Goal: Check status: Check status

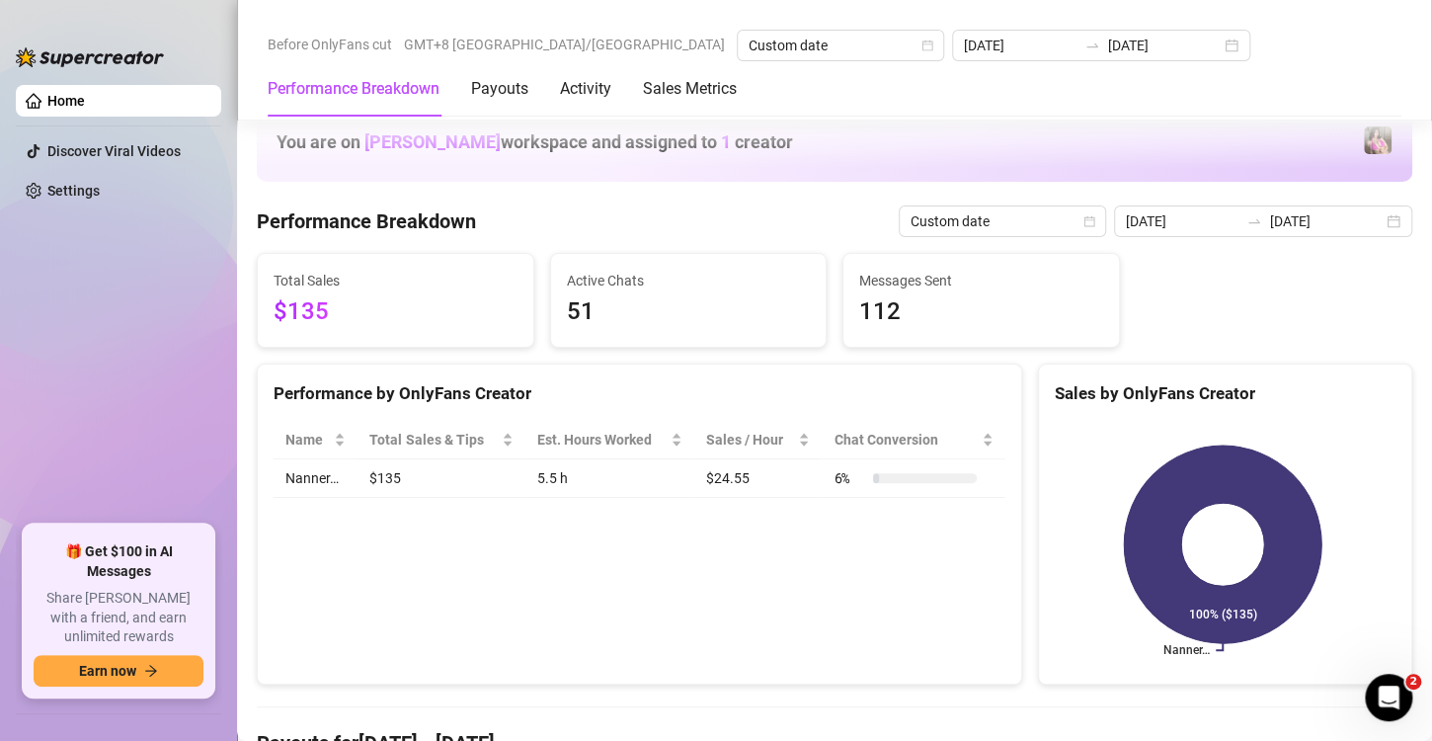
scroll to position [441, 0]
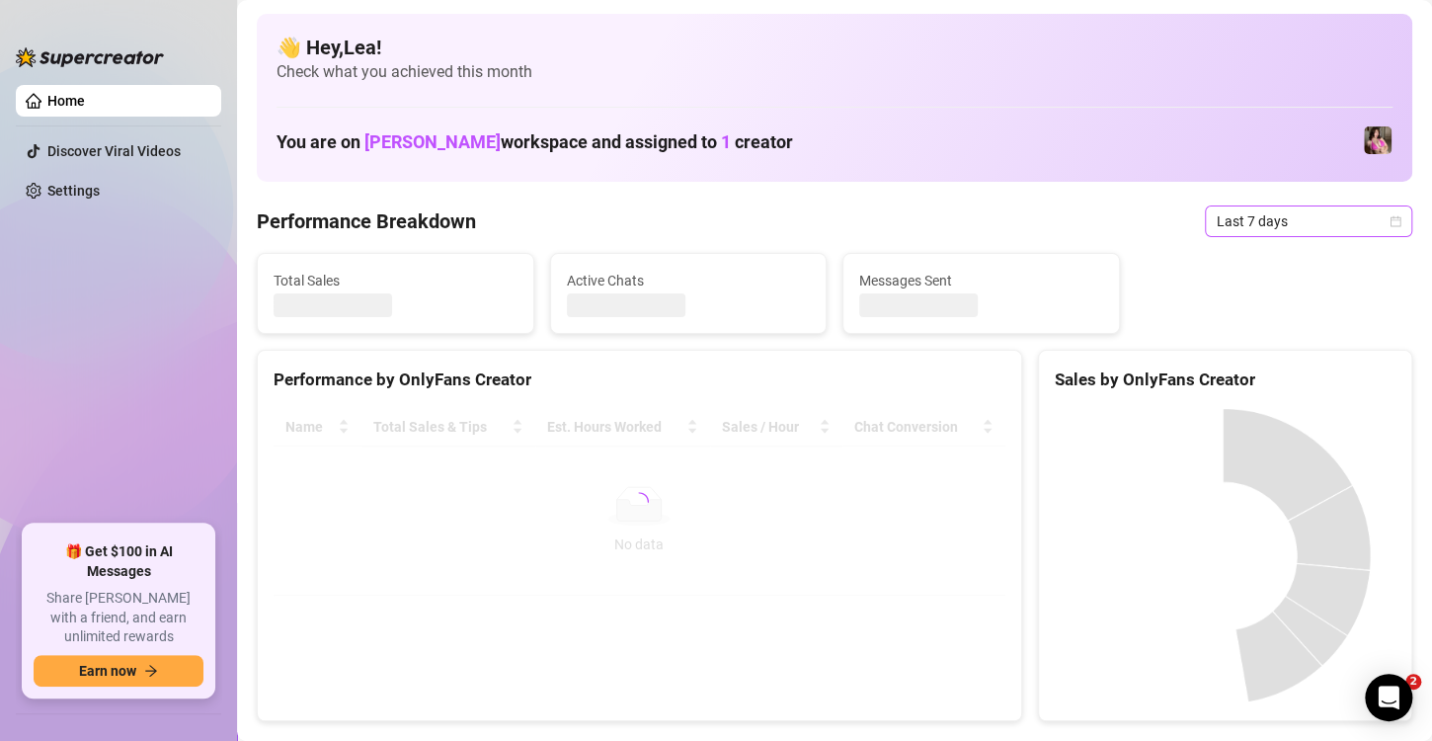
click at [1374, 228] on span "Last 7 days" at bounding box center [1309, 221] width 184 height 30
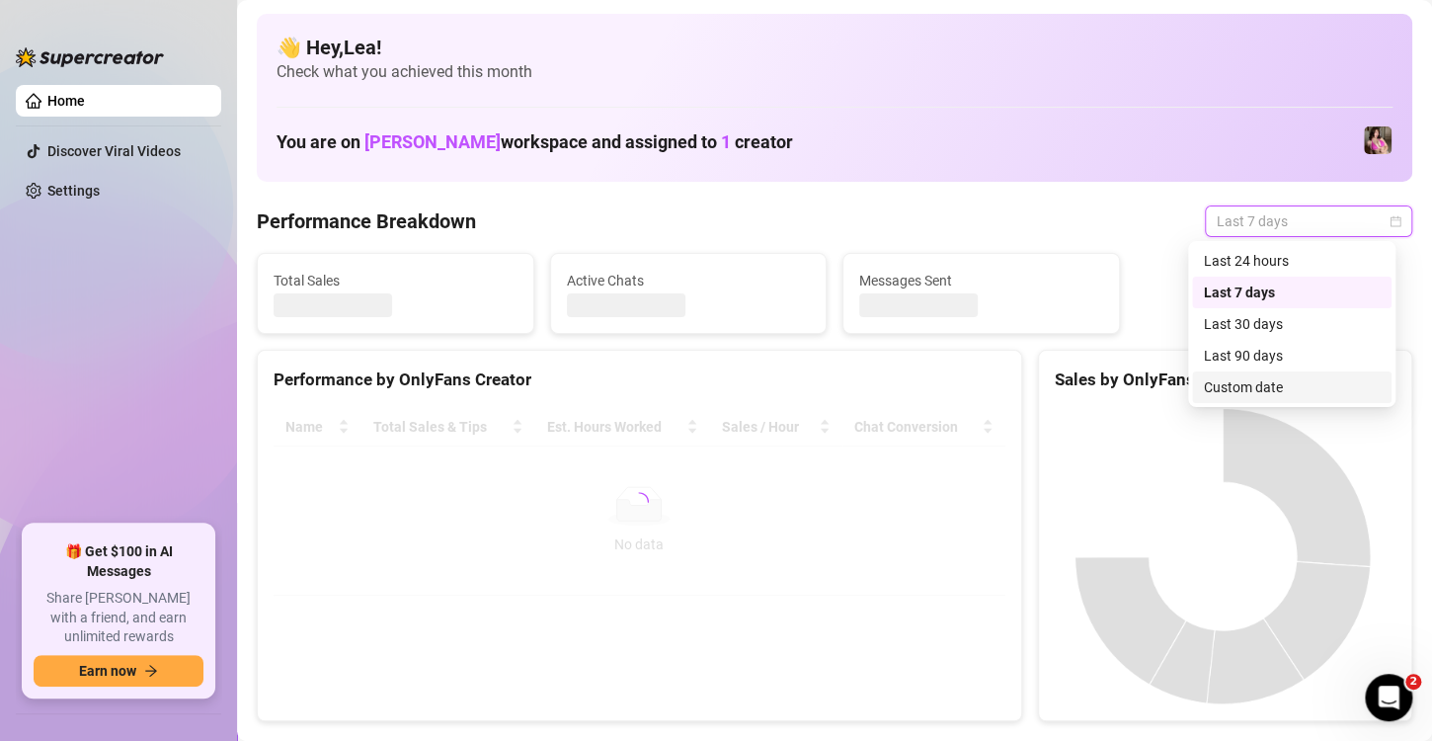
click at [1247, 388] on div "Custom date" at bounding box center [1292, 387] width 176 height 22
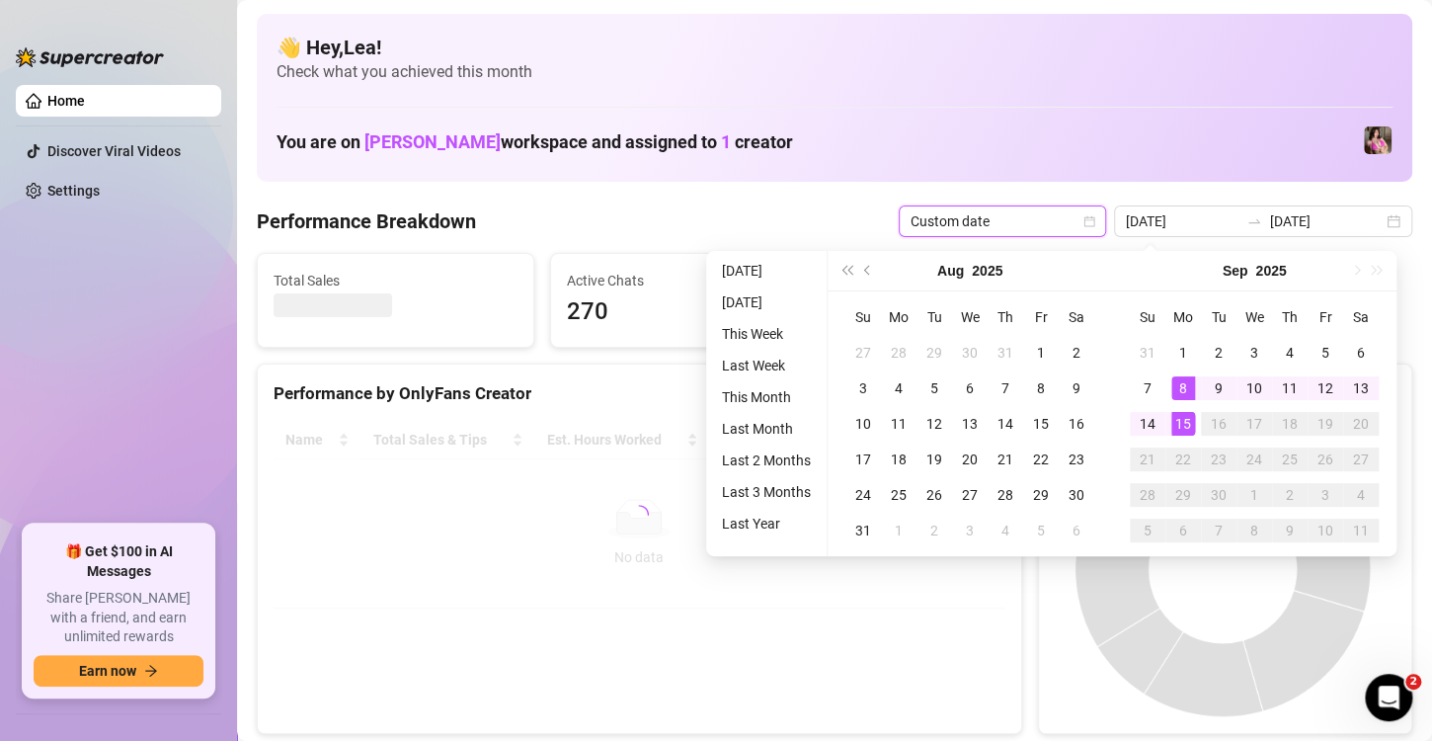
type input "[DATE]"
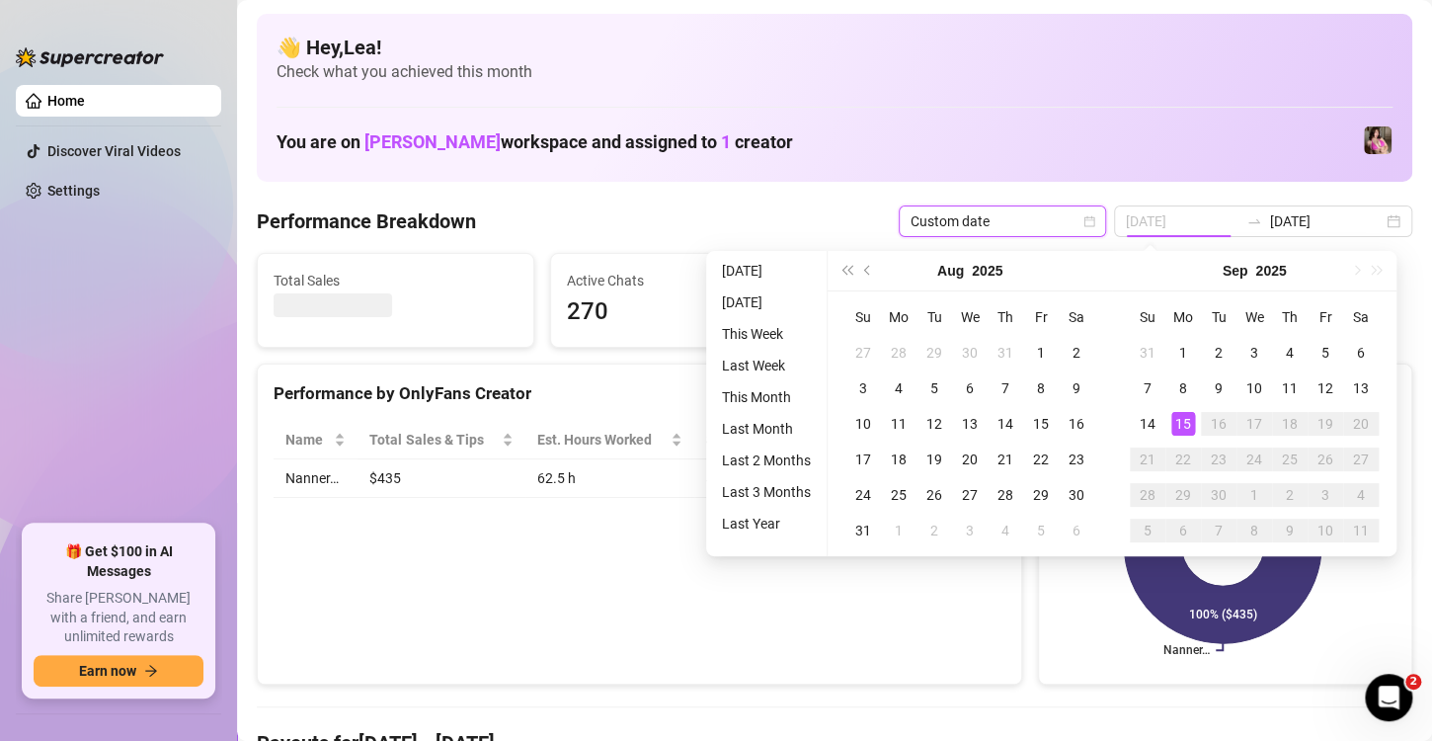
click at [1185, 422] on div "15" at bounding box center [1183, 424] width 24 height 24
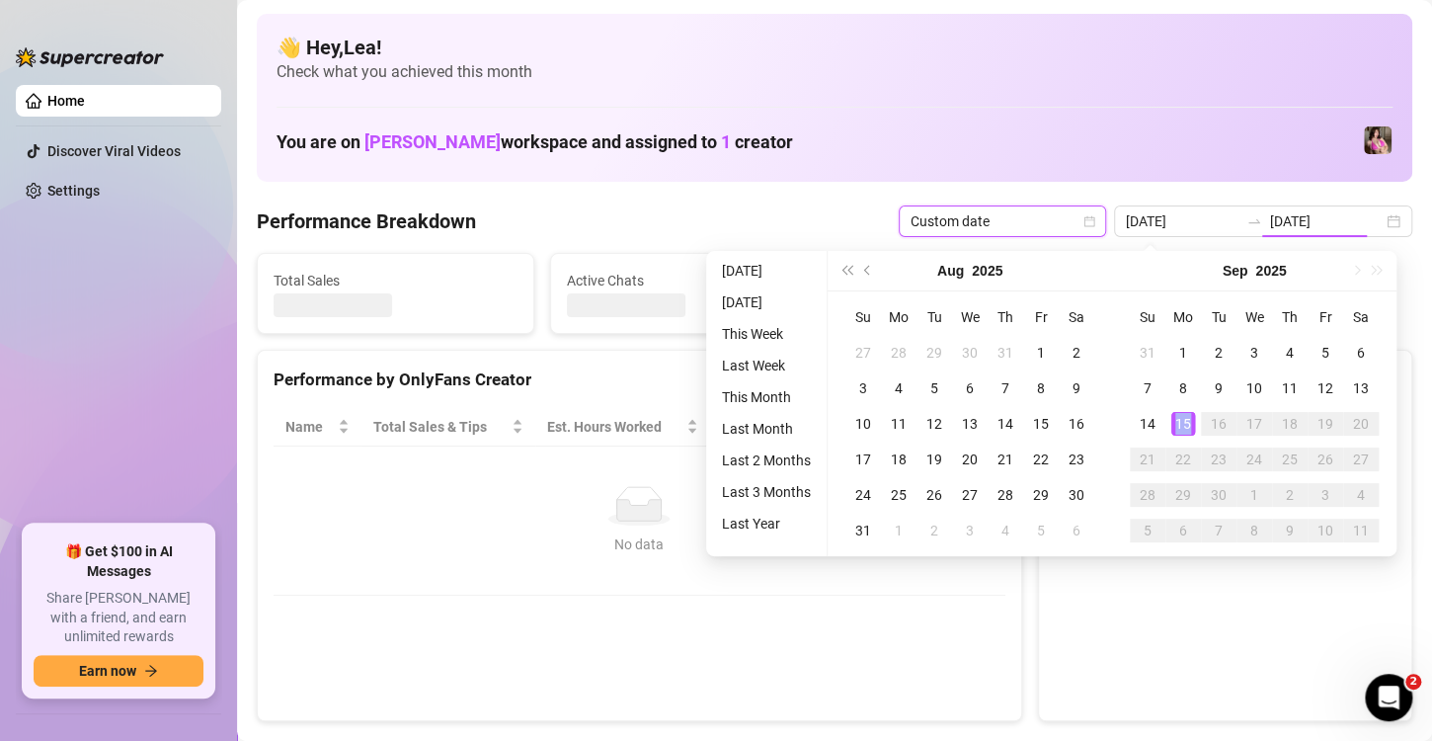
type input "[DATE]"
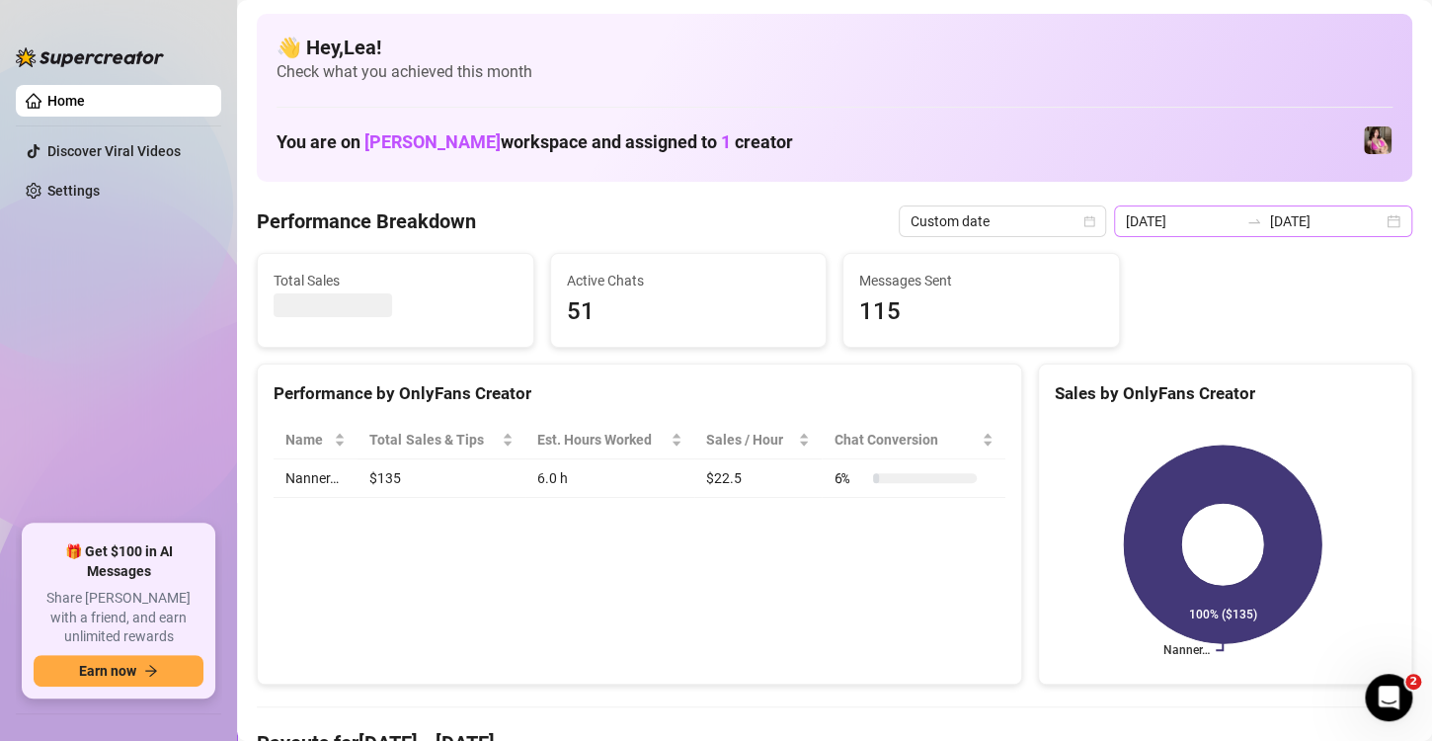
click at [1377, 218] on div "2025-09-15 2025-09-15" at bounding box center [1263, 221] width 298 height 32
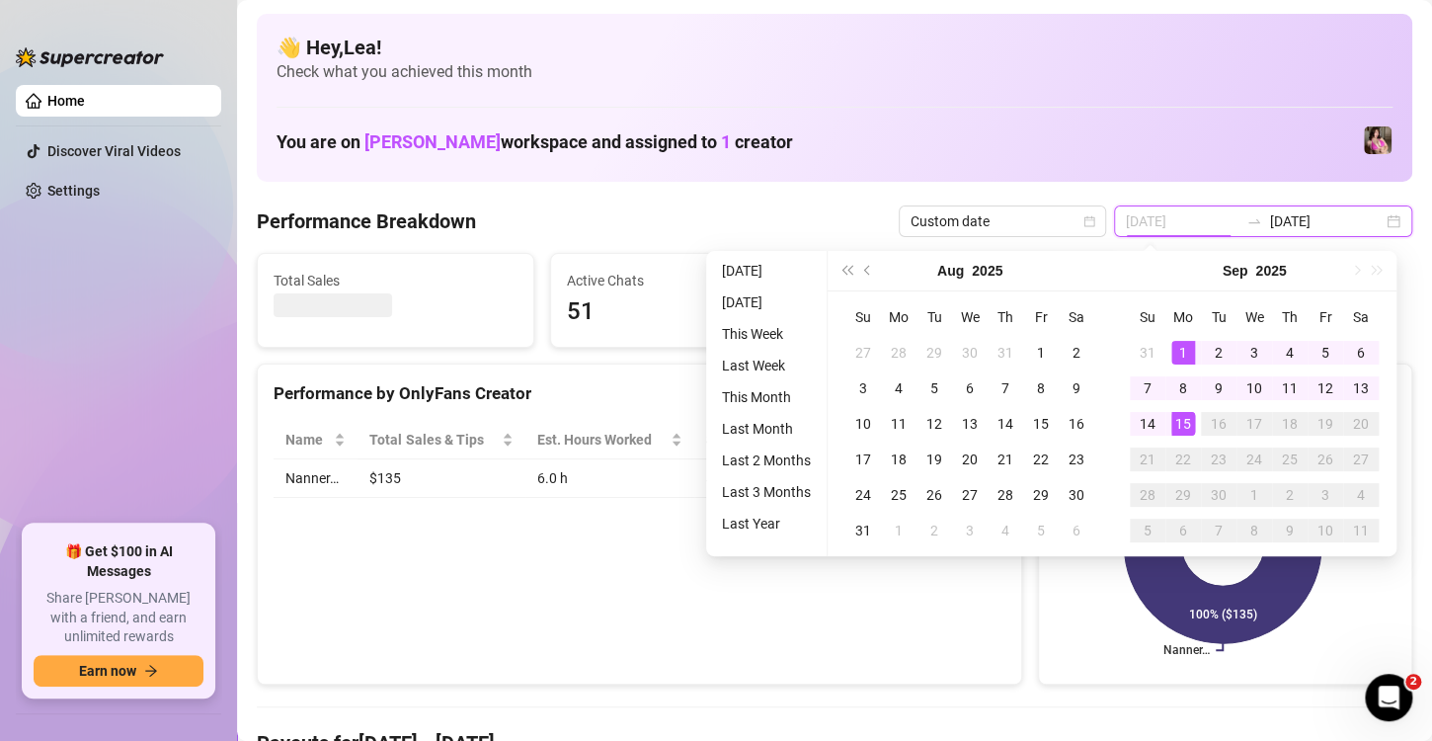
type input "2025-09-01"
click at [1176, 344] on div "1" at bounding box center [1183, 353] width 24 height 24
type input "[DATE]"
click at [1185, 433] on div "15" at bounding box center [1183, 424] width 24 height 24
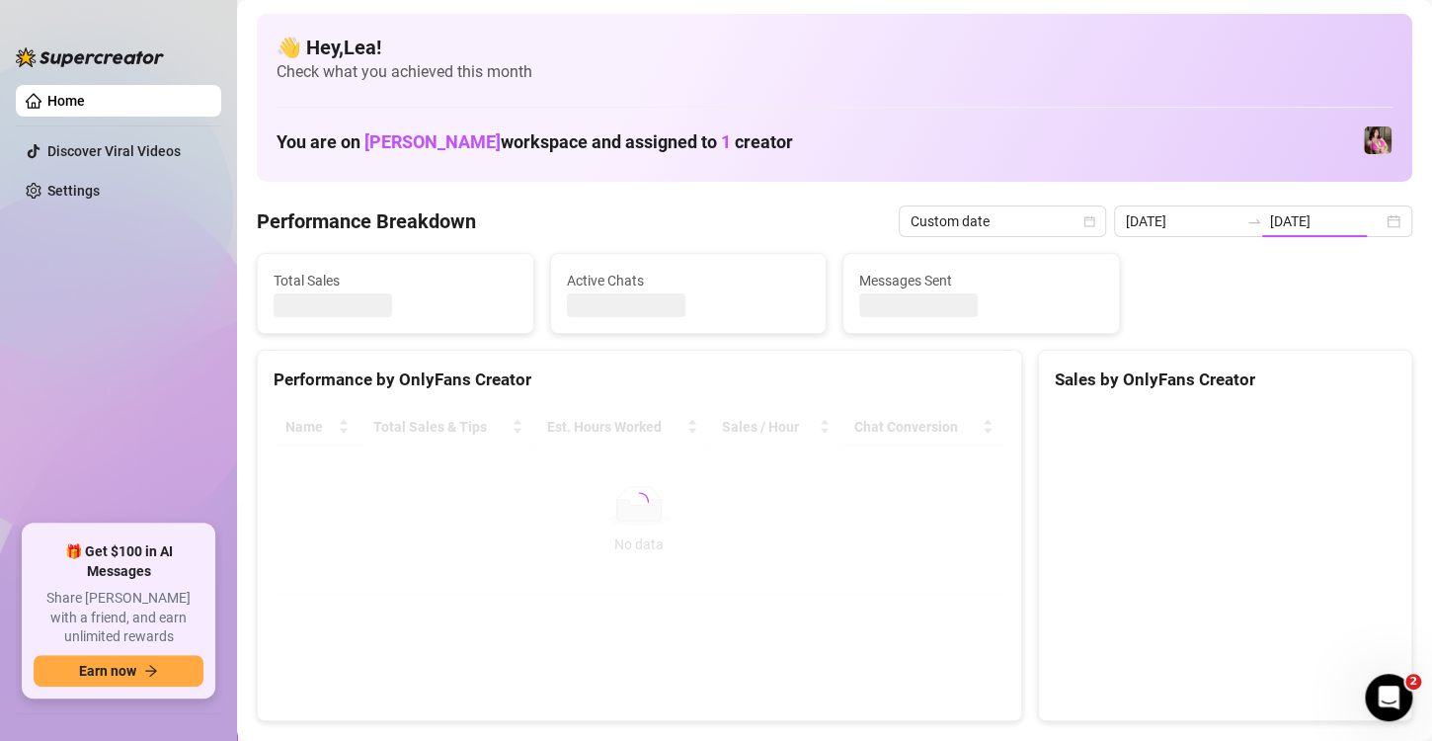
type input "2025-09-01"
